Goal: Information Seeking & Learning: Learn about a topic

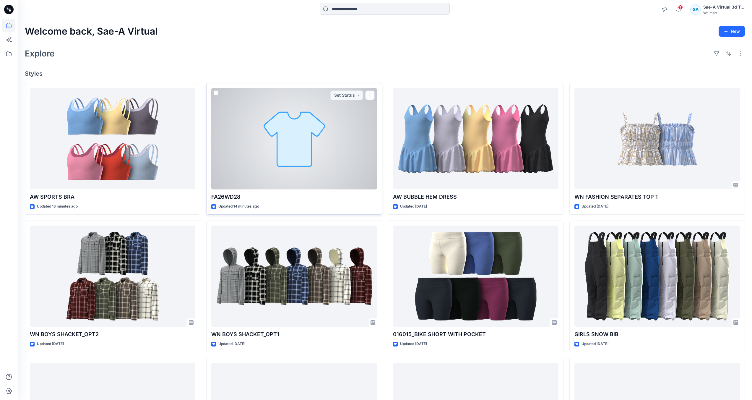
click at [269, 187] on div at bounding box center [293, 138] width 165 height 101
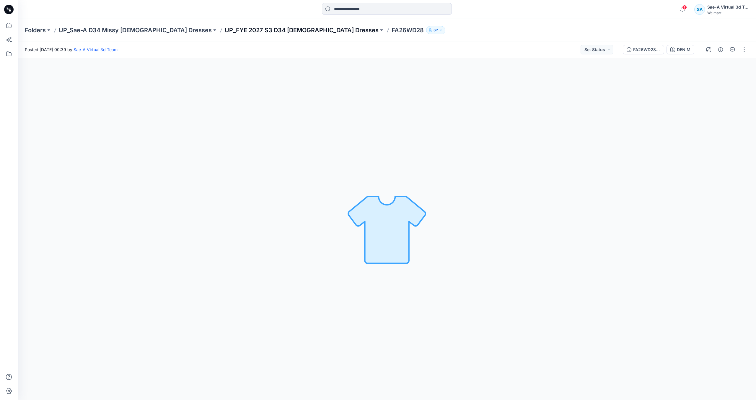
click at [239, 32] on p "UP_FYE 2027 S3 D34 [DEMOGRAPHIC_DATA] Dresses" at bounding box center [302, 30] width 154 height 8
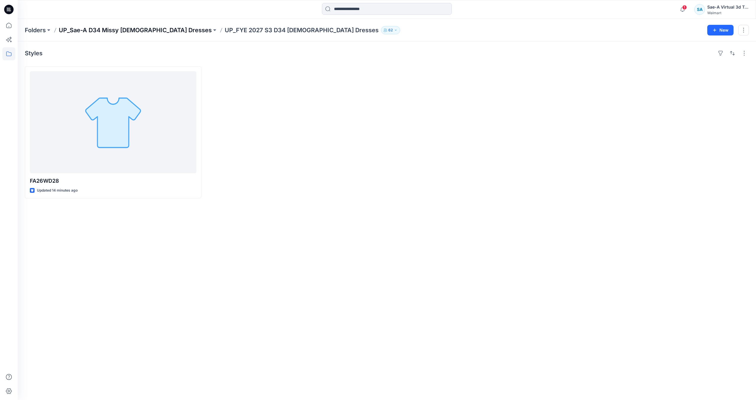
click at [131, 33] on p "UP_Sae-A D34 Missy [DEMOGRAPHIC_DATA] Dresses" at bounding box center [135, 30] width 153 height 8
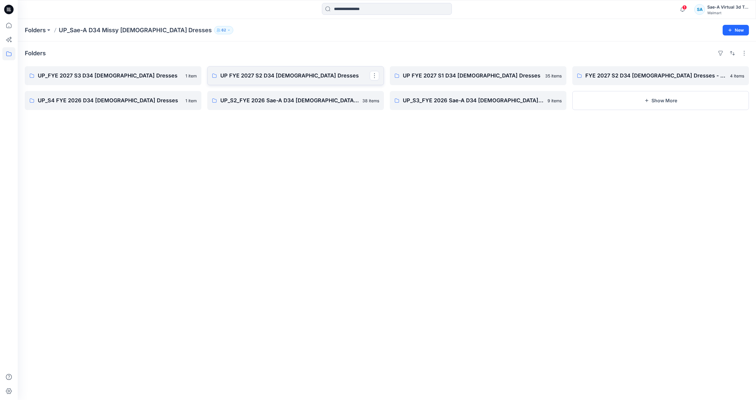
click at [289, 74] on p "UP FYE 2027 S2 D34 [DEMOGRAPHIC_DATA] Dresses" at bounding box center [294, 75] width 149 height 8
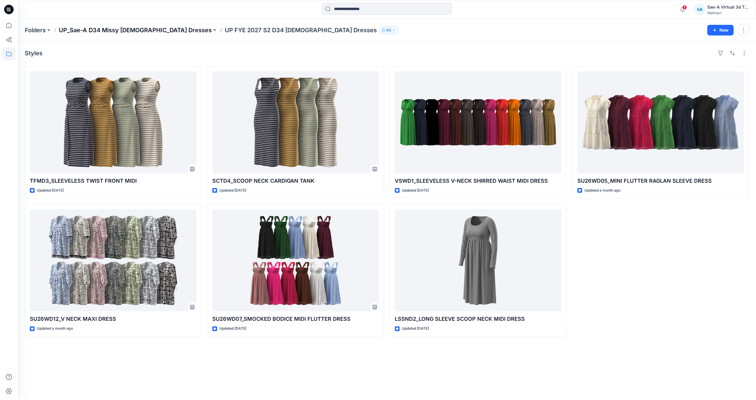
click at [136, 34] on p "UP_Sae-A D34 Missy [DEMOGRAPHIC_DATA] Dresses" at bounding box center [135, 30] width 153 height 8
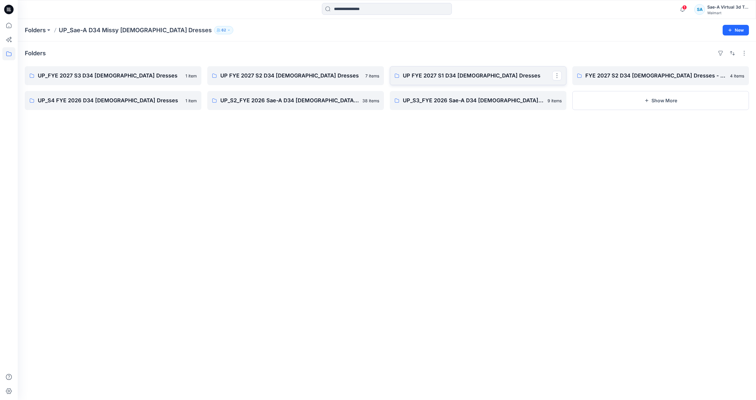
click at [469, 80] on link "UP FYE 2027 S1 D34 [DEMOGRAPHIC_DATA] Dresses" at bounding box center [478, 75] width 177 height 19
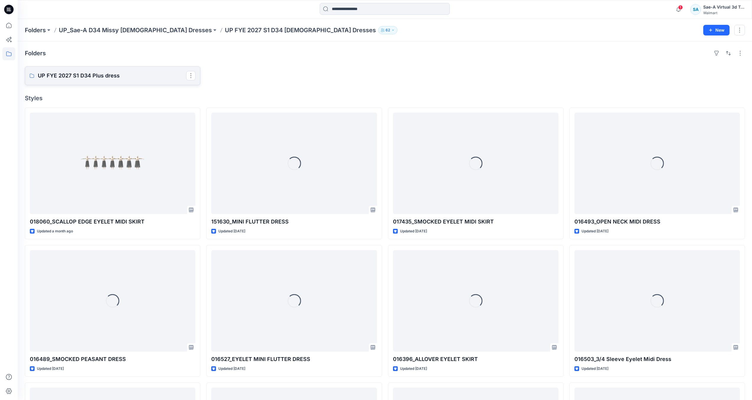
click at [90, 79] on p "UP FYE 2027 S1 D34 Plus dress" at bounding box center [112, 75] width 148 height 8
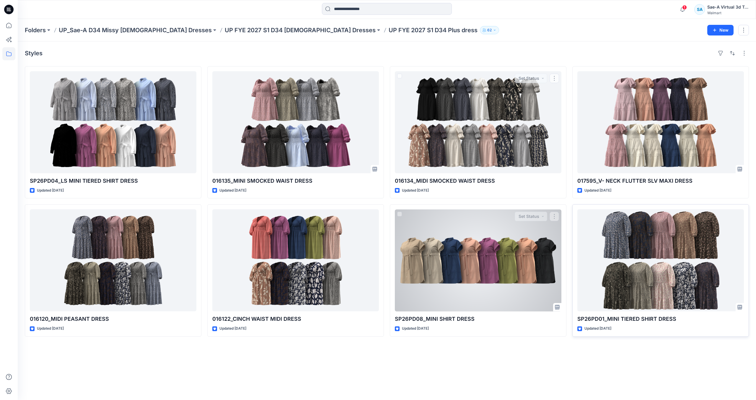
click at [687, 237] on div at bounding box center [660, 260] width 167 height 102
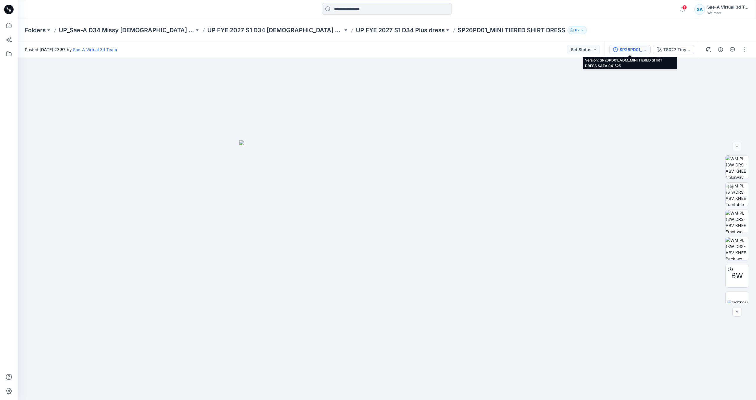
click at [639, 46] on button "SP26PD01_ADM_MINI TIERED SHIRT DRESS SAEA 041525" at bounding box center [629, 49] width 41 height 9
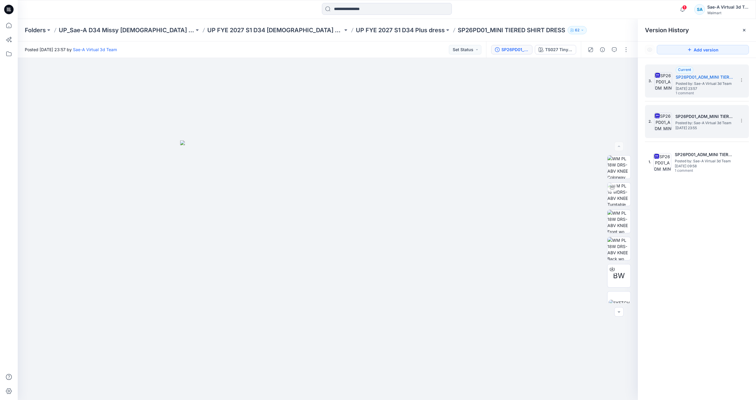
click at [709, 123] on span "Posted by: Sae-A Virtual 3d Team" at bounding box center [705, 123] width 59 height 6
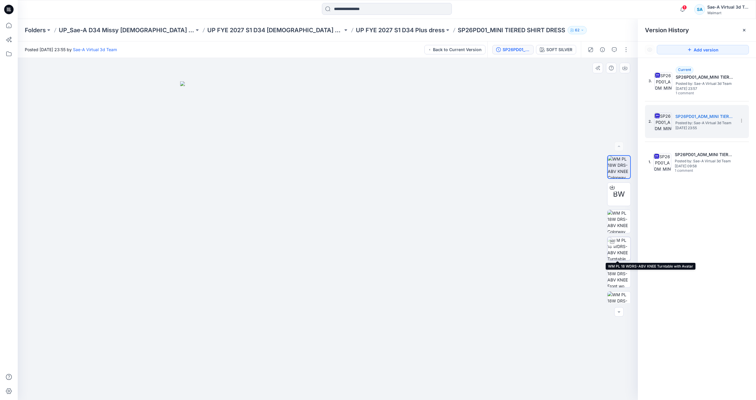
click at [621, 245] on img at bounding box center [619, 248] width 23 height 23
drag, startPoint x: 402, startPoint y: 381, endPoint x: 329, endPoint y: 390, distance: 73.8
click at [329, 390] on icon at bounding box center [328, 382] width 179 height 22
click at [328, 36] on div "Folders UP_Sae-A D34 Missy [DEMOGRAPHIC_DATA] Dresses UP FYE 2027 S1 D34 [DEMOG…" at bounding box center [387, 30] width 738 height 22
click at [356, 31] on p "UP FYE 2027 S1 D34 Plus dress" at bounding box center [400, 30] width 89 height 8
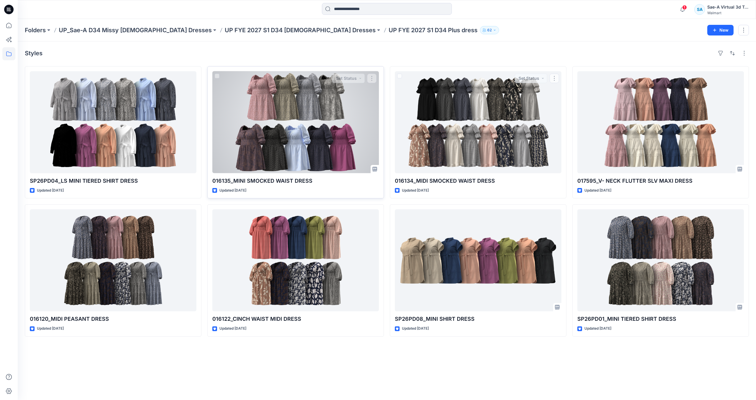
click at [281, 147] on div at bounding box center [295, 122] width 167 height 102
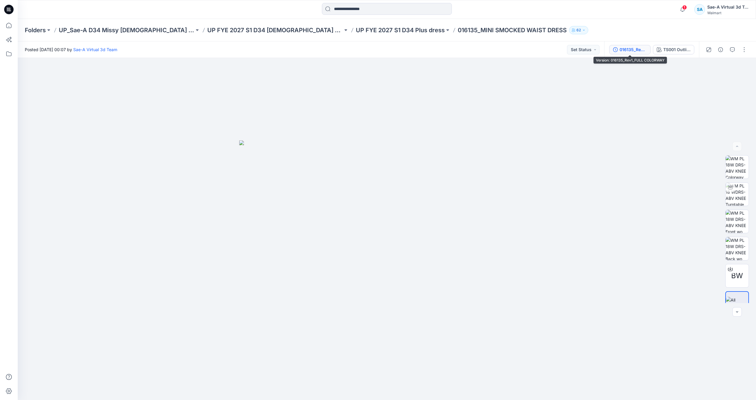
click at [632, 50] on div "016135_Rev1_FULL COLORWAY" at bounding box center [633, 49] width 27 height 6
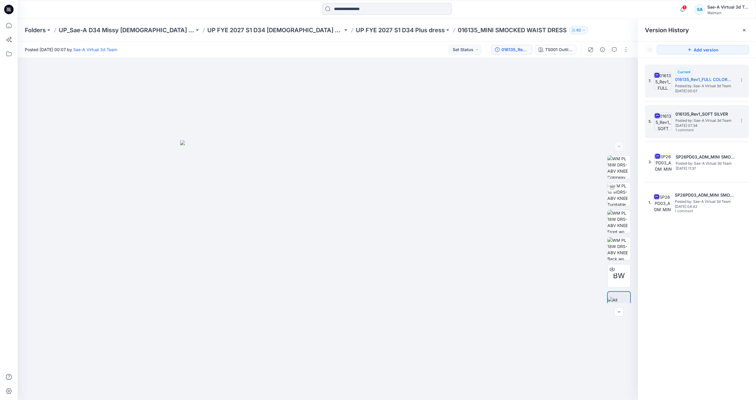
click at [723, 129] on div "016135_Rev1_SOFT SILVER Posted by: Sae-A Virtual 3d Team [DATE] 07:34 1 comment" at bounding box center [705, 121] width 59 height 22
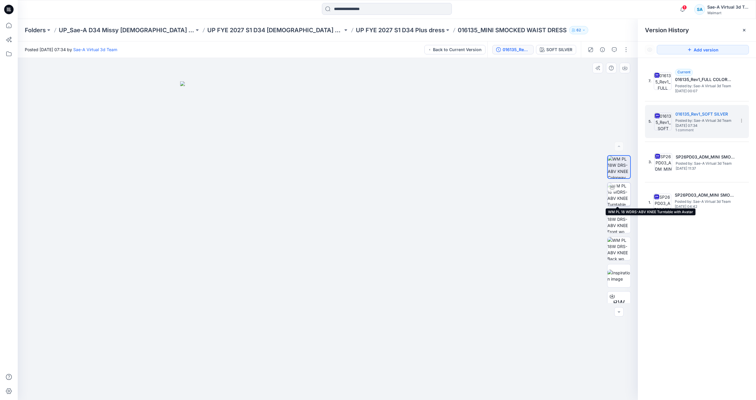
click at [617, 190] on img at bounding box center [619, 194] width 23 height 23
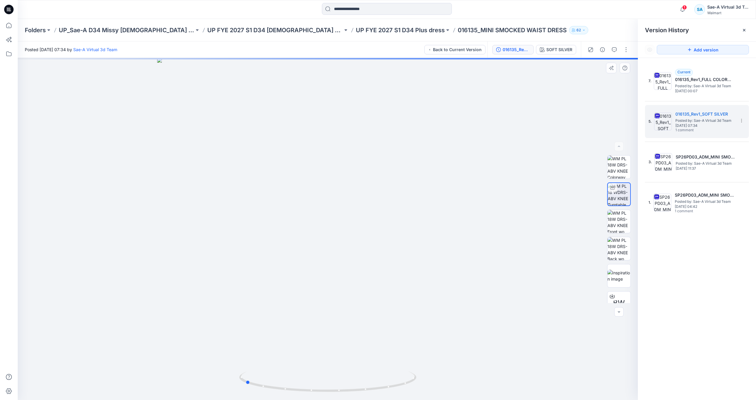
drag, startPoint x: 403, startPoint y: 386, endPoint x: 320, endPoint y: 399, distance: 84.1
click at [320, 399] on div at bounding box center [328, 229] width 620 height 342
drag, startPoint x: 371, startPoint y: 388, endPoint x: 432, endPoint y: 377, distance: 62.2
click at [432, 377] on div at bounding box center [328, 229] width 620 height 342
drag, startPoint x: 387, startPoint y: 388, endPoint x: 384, endPoint y: 390, distance: 3.7
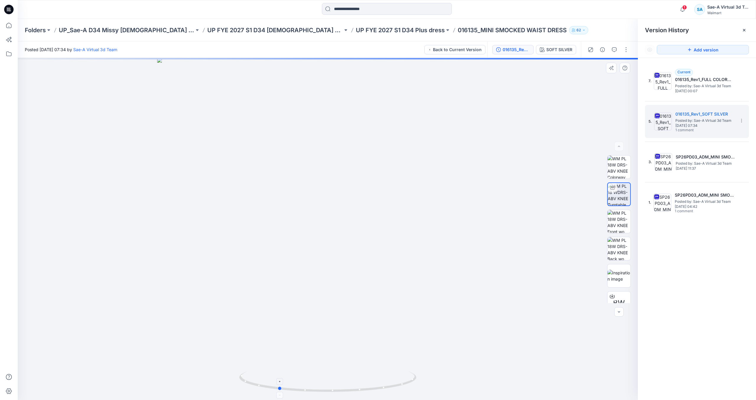
click at [384, 390] on icon at bounding box center [328, 382] width 179 height 22
click at [356, 31] on p "UP FYE 2027 S1 D34 Plus dress" at bounding box center [400, 30] width 89 height 8
